Goal: Transaction & Acquisition: Register for event/course

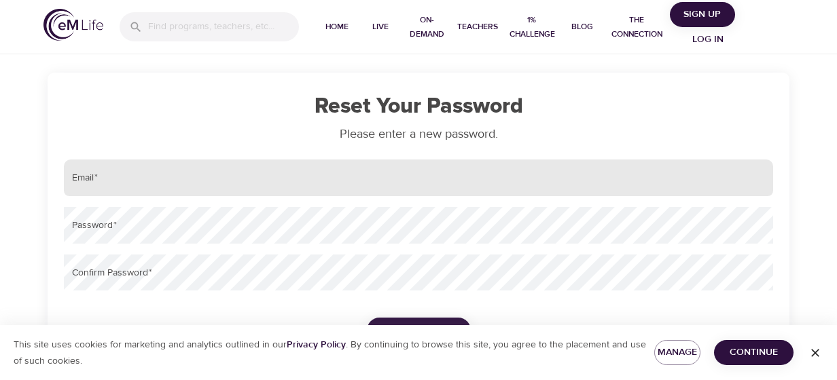
click at [265, 182] on input "email" at bounding box center [418, 178] width 709 height 37
type input "[EMAIL_ADDRESS][DOMAIN_NAME]"
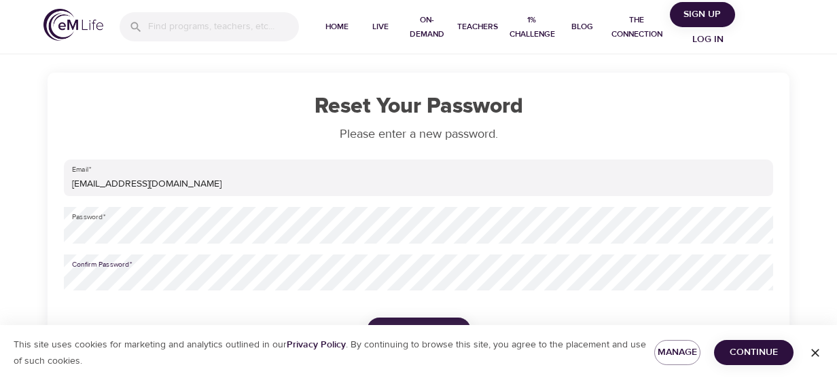
click at [424, 321] on button "Reset Password" at bounding box center [419, 330] width 104 height 25
click at [761, 352] on span "Continue" at bounding box center [754, 352] width 58 height 17
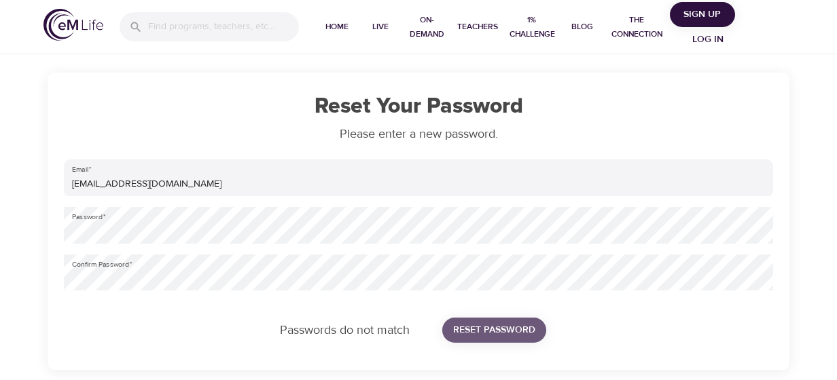
click at [496, 332] on span "Reset Password" at bounding box center [494, 330] width 82 height 17
click at [504, 327] on span "Reset Password" at bounding box center [494, 330] width 82 height 17
click at [152, 243] on div "Password   *" at bounding box center [418, 226] width 720 height 48
click at [12, 285] on div "Reset Your Password Please enter a new password. Email   * [EMAIL_ADDRESS][DOMA…" at bounding box center [418, 185] width 837 height 370
click at [501, 329] on span "Reset Password" at bounding box center [494, 330] width 82 height 17
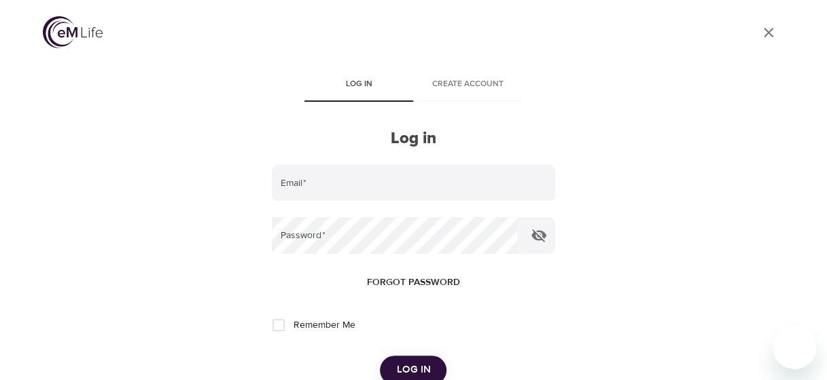
type input "[EMAIL_ADDRESS][DOMAIN_NAME]"
click at [278, 329] on input "Remember Me" at bounding box center [278, 325] width 29 height 29
checkbox input "true"
click at [409, 372] on span "Log in" at bounding box center [413, 370] width 34 height 18
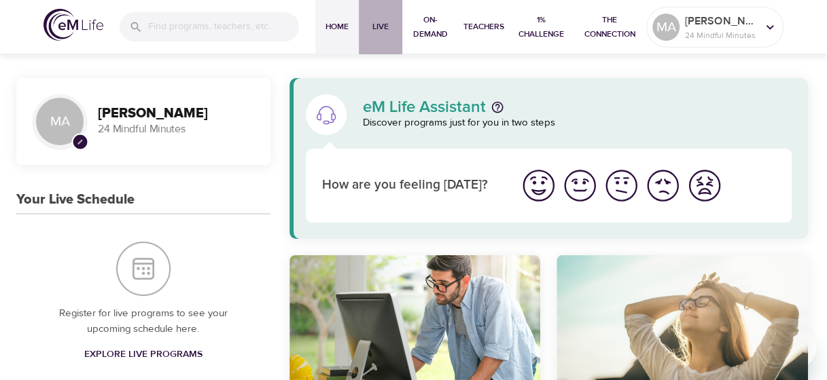
click at [381, 29] on span "Live" at bounding box center [380, 27] width 33 height 14
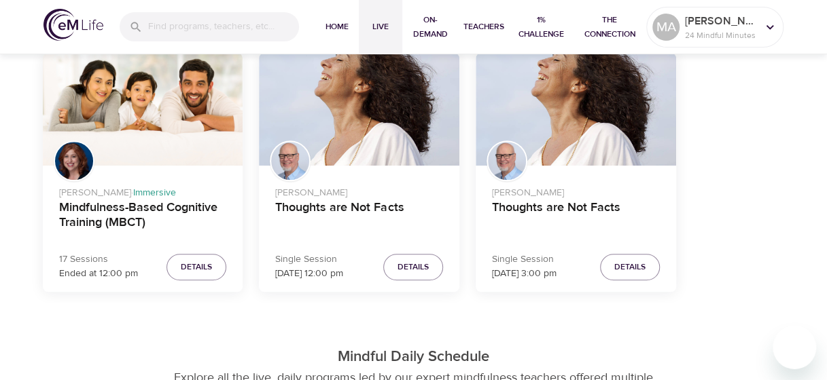
scroll to position [462, 0]
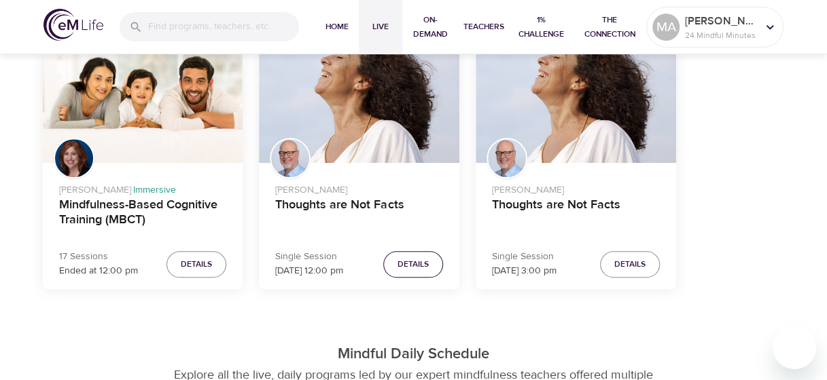
click at [412, 267] on span "Details" at bounding box center [412, 264] width 31 height 14
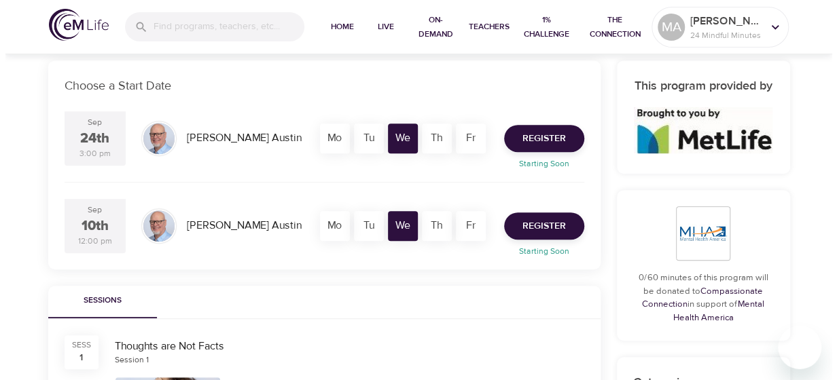
scroll to position [231, 0]
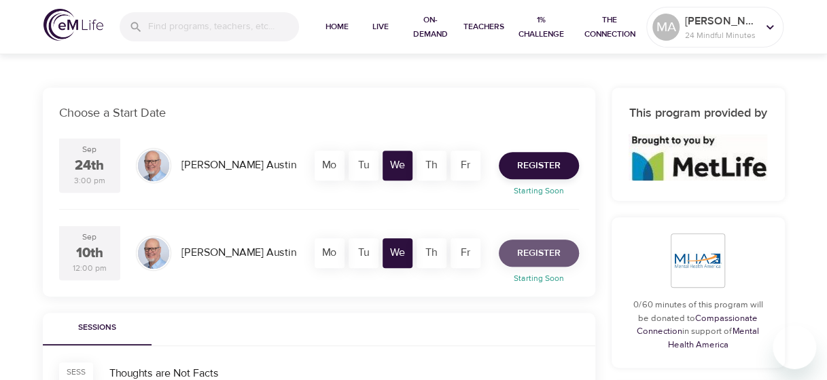
click at [543, 257] on span "Register" at bounding box center [538, 253] width 43 height 17
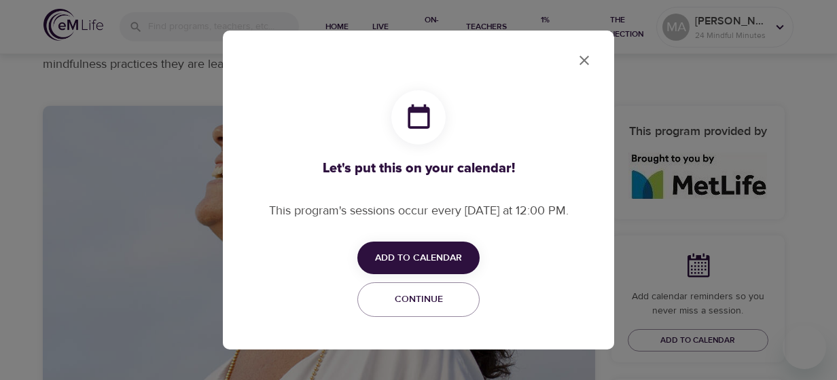
checkbox input "true"
click at [409, 261] on span "Add to Calendar" at bounding box center [418, 258] width 87 height 17
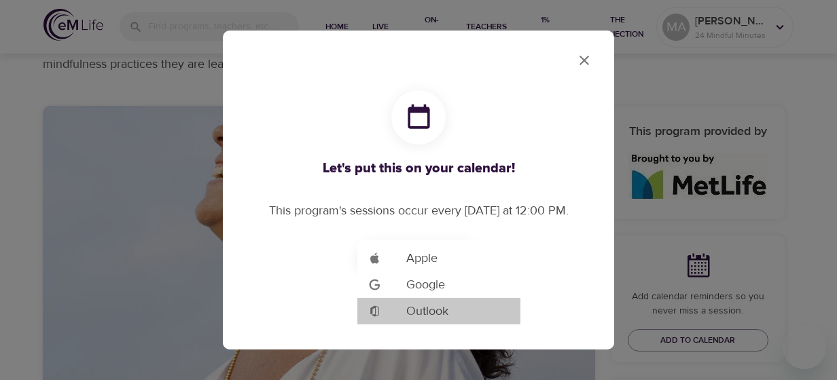
click at [431, 316] on span "Outlook" at bounding box center [427, 311] width 42 height 18
